Goal: Task Accomplishment & Management: Manage account settings

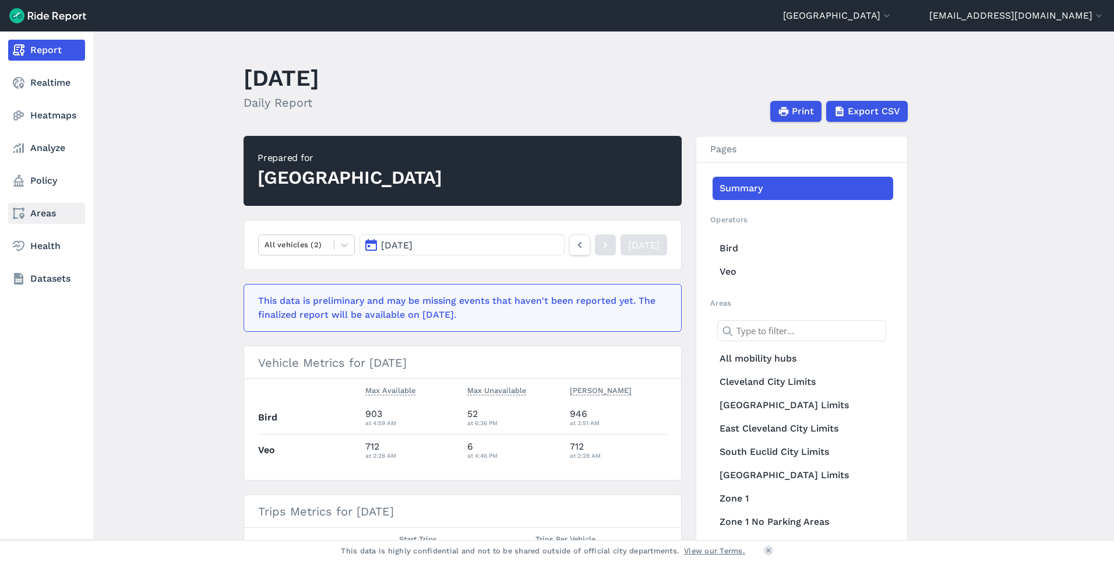
click at [42, 209] on link "Areas" at bounding box center [46, 213] width 77 height 21
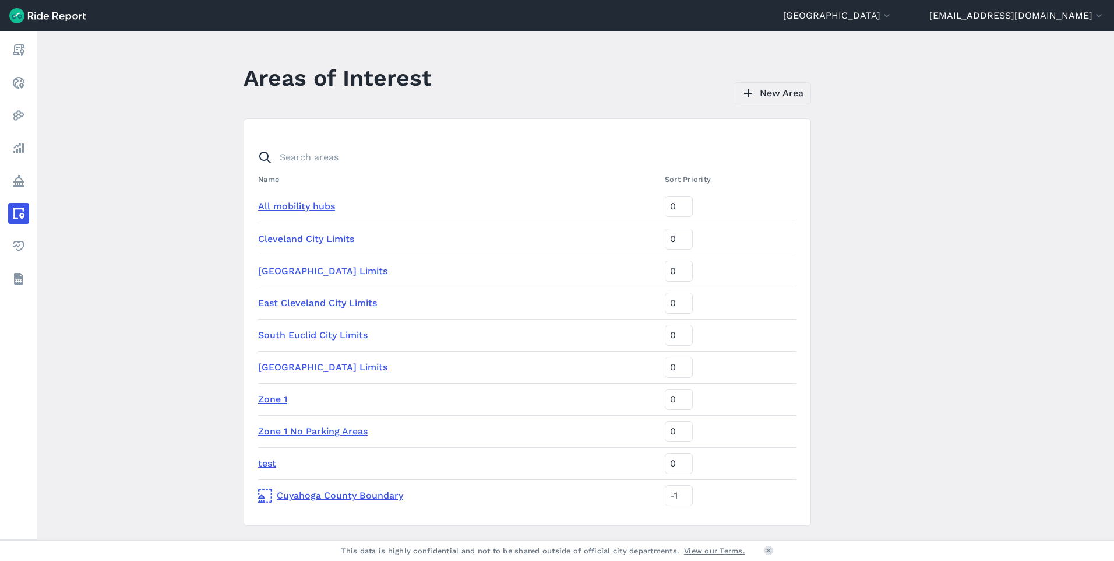
click at [773, 94] on link "New Area" at bounding box center [772, 93] width 77 height 22
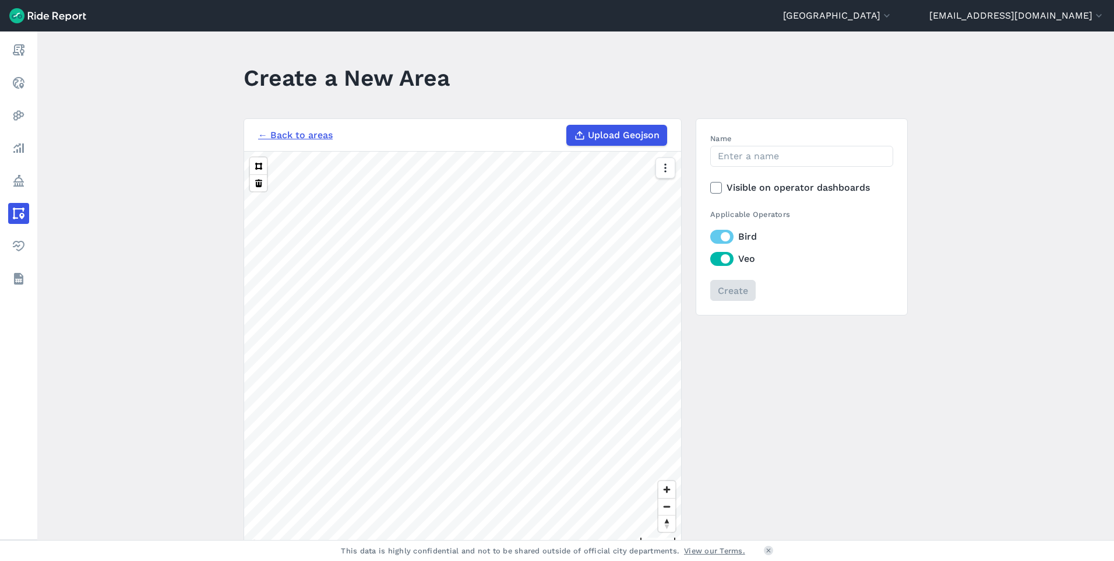
click at [286, 135] on link "← Back to areas" at bounding box center [295, 135] width 75 height 14
